Goal: Transaction & Acquisition: Purchase product/service

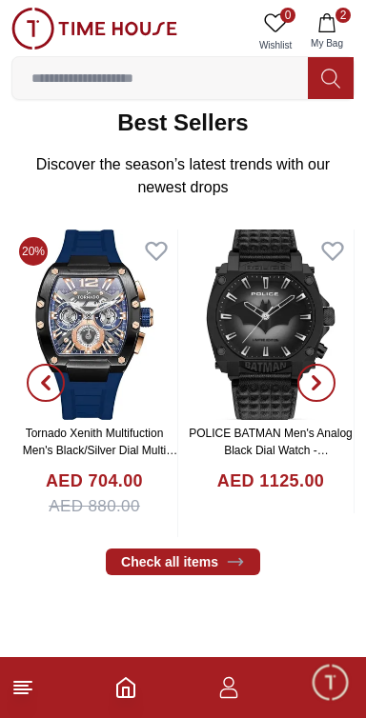
scroll to position [571, 0]
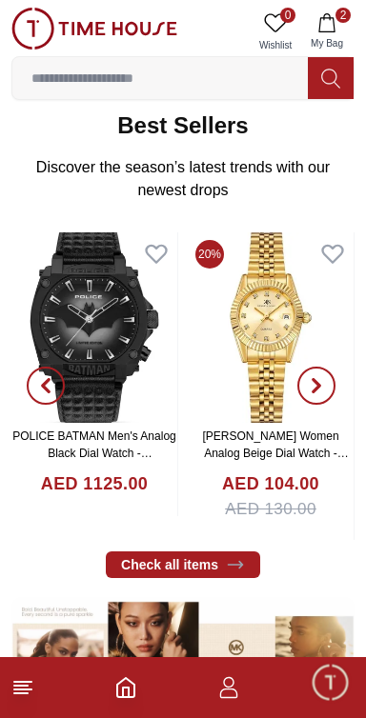
click at [38, 383] on icon "button" at bounding box center [45, 385] width 15 height 15
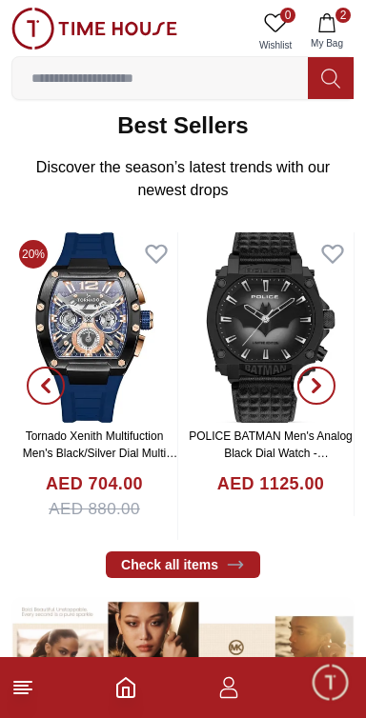
click at [315, 385] on icon "button" at bounding box center [315, 385] width 15 height 15
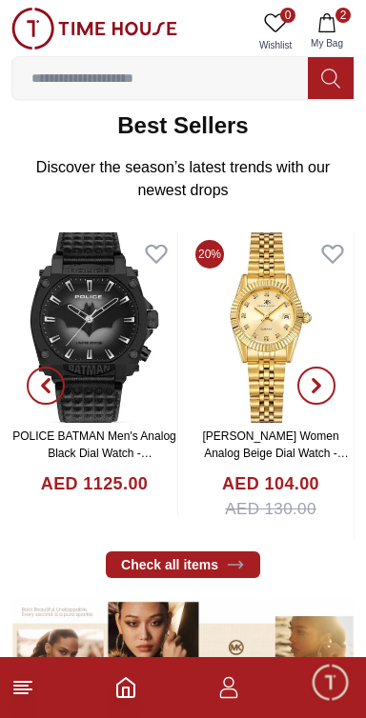
click at [305, 388] on span "button" at bounding box center [316, 386] width 38 height 38
click at [306, 392] on span "button" at bounding box center [316, 386] width 38 height 38
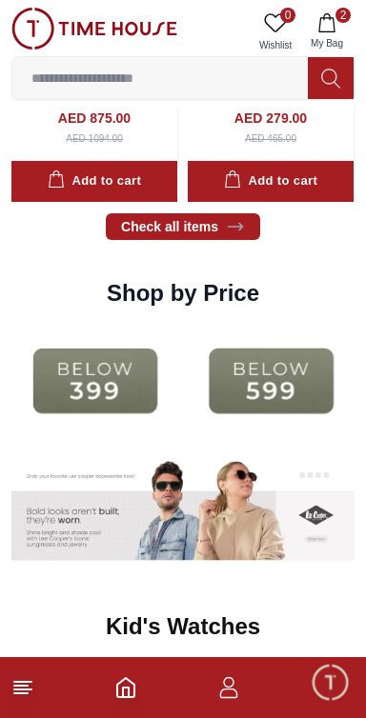
scroll to position [2382, 0]
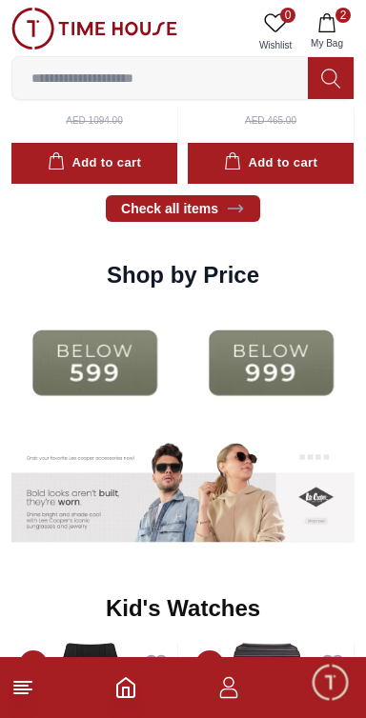
click at [134, 369] on img at bounding box center [94, 363] width 167 height 108
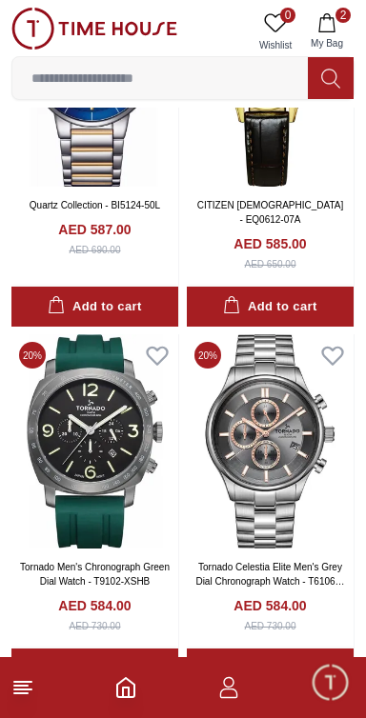
scroll to position [2760, 0]
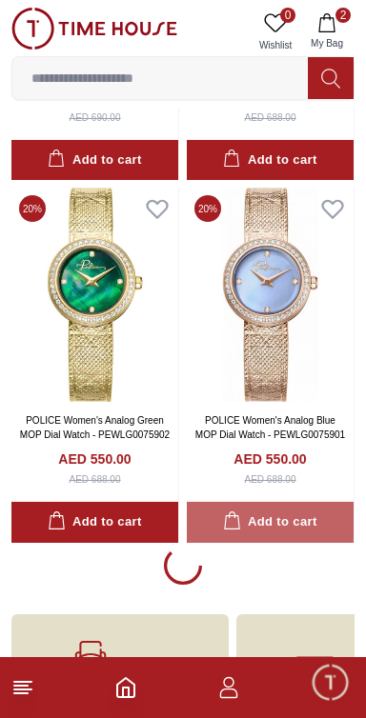
scroll to position [10583, 0]
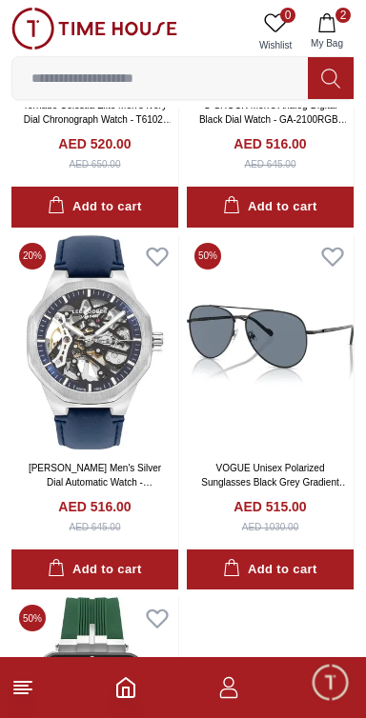
scroll to position [17326, 0]
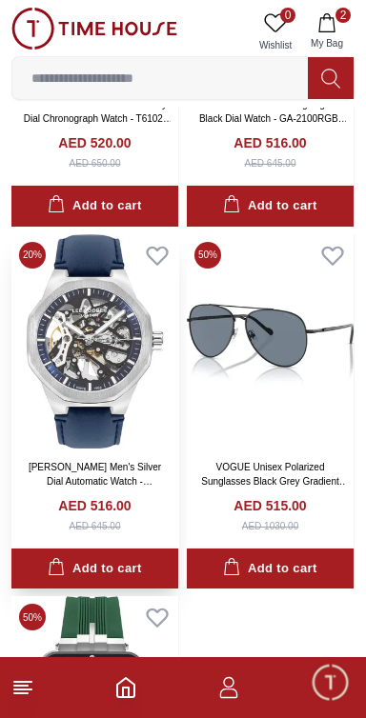
click at [109, 417] on img at bounding box center [94, 341] width 167 height 214
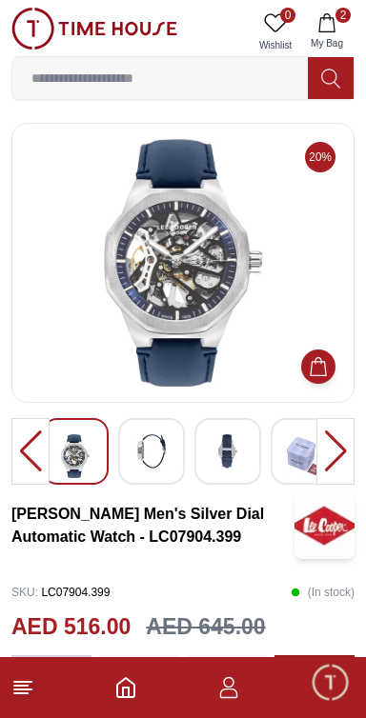
click at [194, 288] on img at bounding box center [183, 263] width 310 height 248
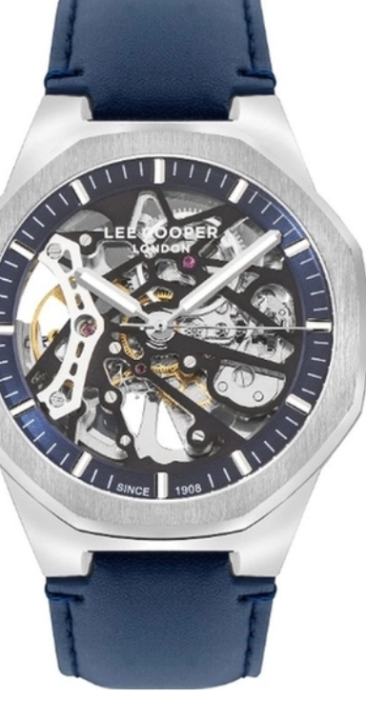
scroll to position [2, 0]
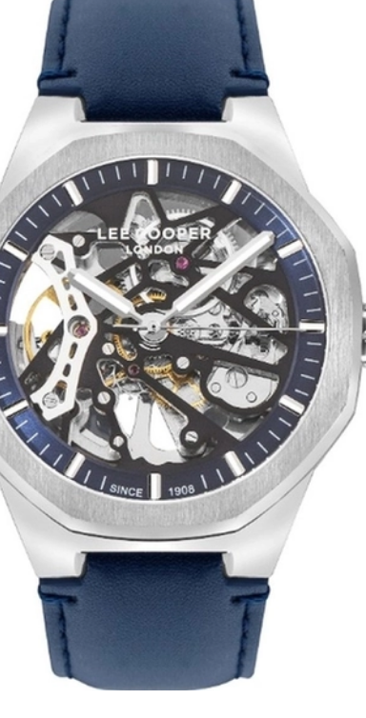
click at [195, 281] on img at bounding box center [183, 261] width 310 height 248
click at [193, 283] on img at bounding box center [183, 261] width 310 height 248
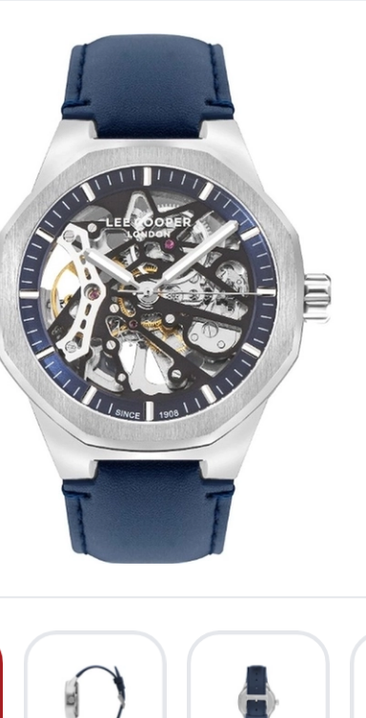
scroll to position [0, 0]
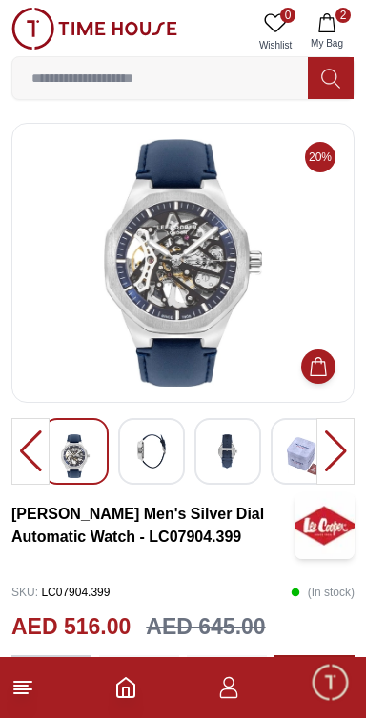
click at [337, 458] on div at bounding box center [335, 451] width 38 height 67
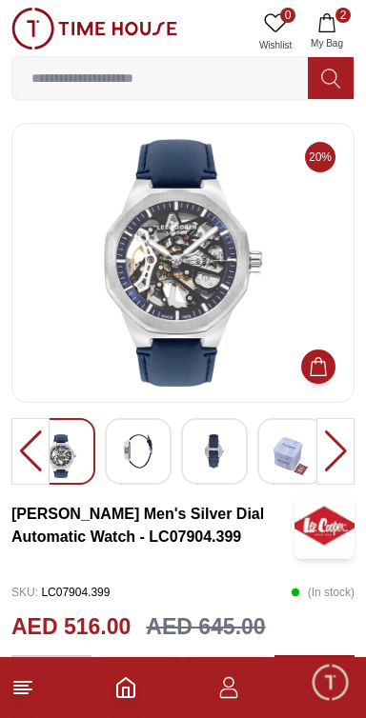
click at [339, 458] on div at bounding box center [335, 451] width 38 height 67
click at [341, 458] on div at bounding box center [335, 451] width 38 height 67
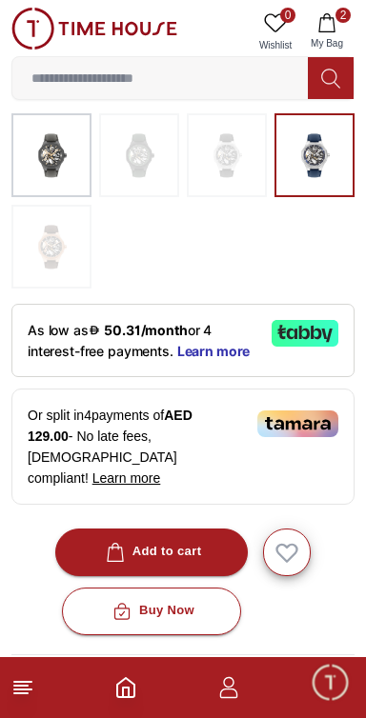
scroll to position [546, 0]
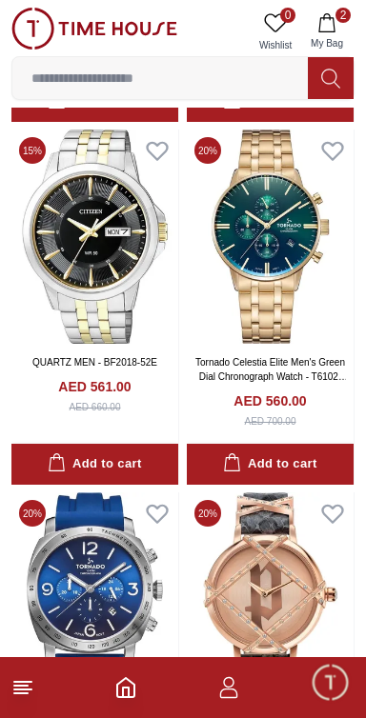
scroll to position [6927, 0]
